Goal: Answer question/provide support

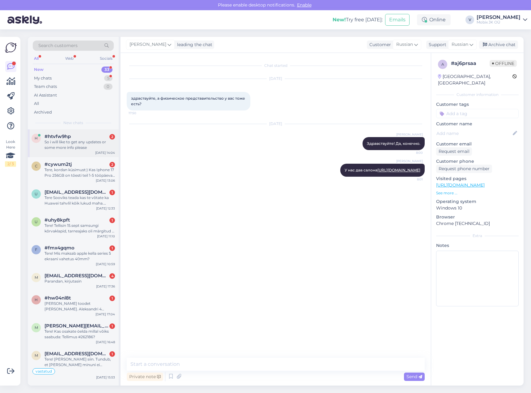
click at [88, 143] on div "So i will like to get any updates or some more info please" at bounding box center [80, 144] width 71 height 11
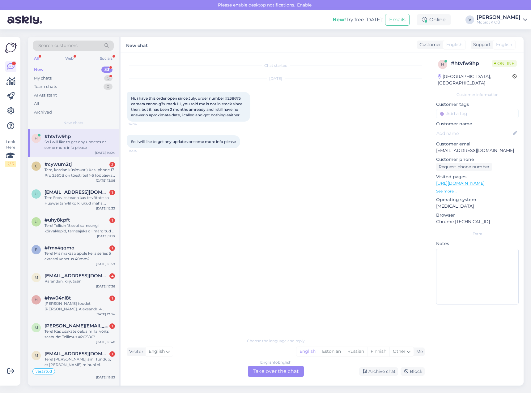
click at [297, 369] on div "English to English Take over the chat" at bounding box center [276, 371] width 56 height 11
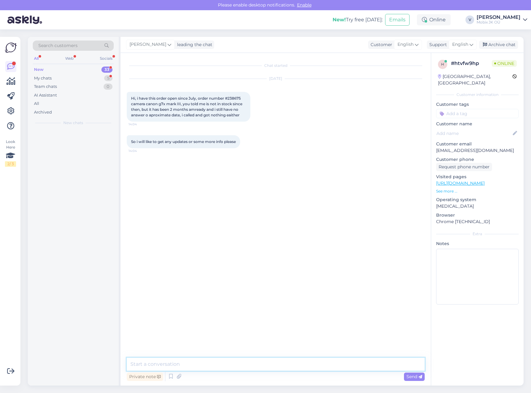
click at [297, 363] on textarea at bounding box center [276, 364] width 298 height 13
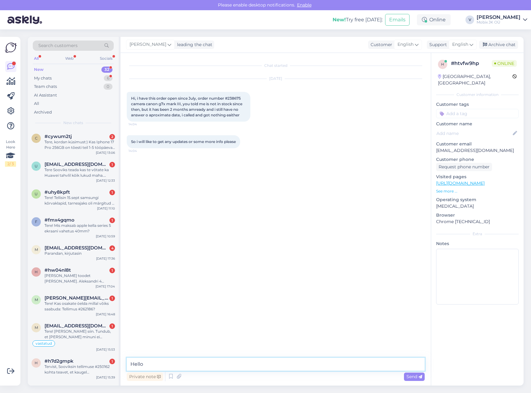
type textarea "Hello!"
drag, startPoint x: 149, startPoint y: 114, endPoint x: 180, endPoint y: 114, distance: 31.2
click at [180, 114] on span "Hi, i have this order open since July, order number #238675 camera canon g7x ma…" at bounding box center [187, 106] width 112 height 21
copy span "aproximate date"
click at [265, 363] on textarea "Cameras are ordered, but we do not have" at bounding box center [276, 364] width 298 height 13
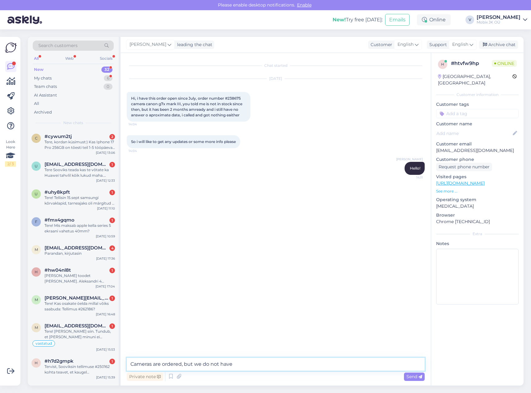
paste textarea "aproximate date"
click at [234, 363] on textarea "Cameras are ordered, but we do not have aproximate date" at bounding box center [276, 364] width 298 height 13
click at [321, 363] on textarea "Cameras are ordered, but we do not have the aproximate date" at bounding box center [276, 364] width 298 height 13
type textarea "Cameras are ordered, but we do not have the aproximate date yet."
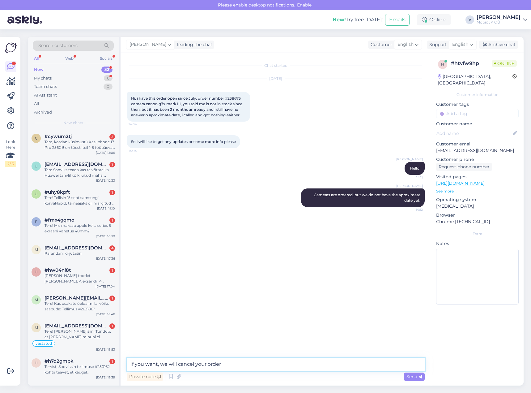
type textarea "If you want, we will cancel your order."
